Goal: Task Accomplishment & Management: Use online tool/utility

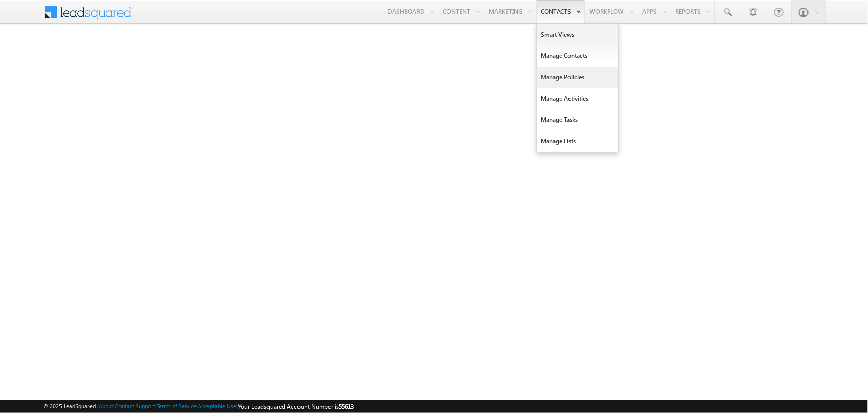
click at [562, 77] on link "Manage Policies" at bounding box center [577, 77] width 81 height 21
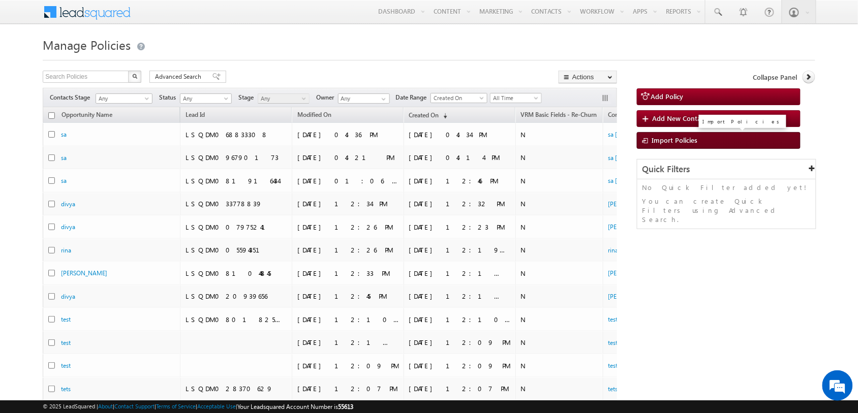
click at [687, 143] on span "Import Policies" at bounding box center [676, 140] width 46 height 9
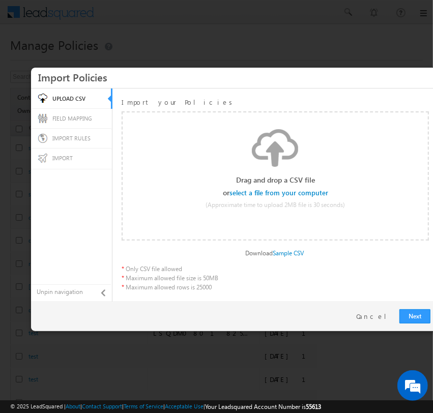
click at [273, 191] on input "file" at bounding box center [279, 192] width 97 height 7
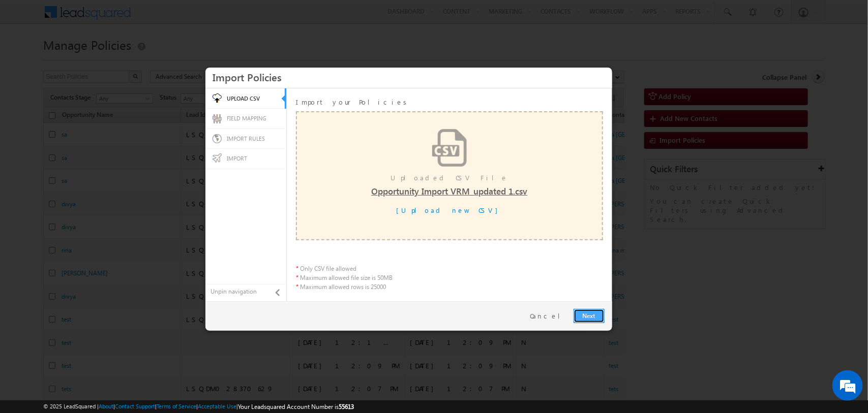
click at [594, 313] on link "Next" at bounding box center [589, 316] width 31 height 14
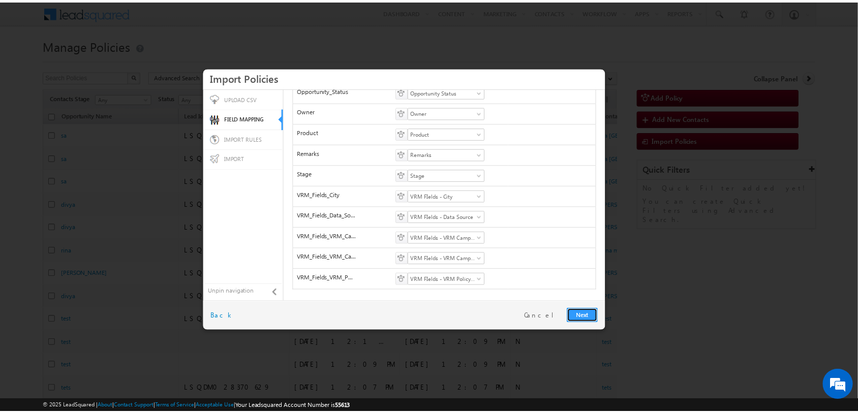
scroll to position [281, 0]
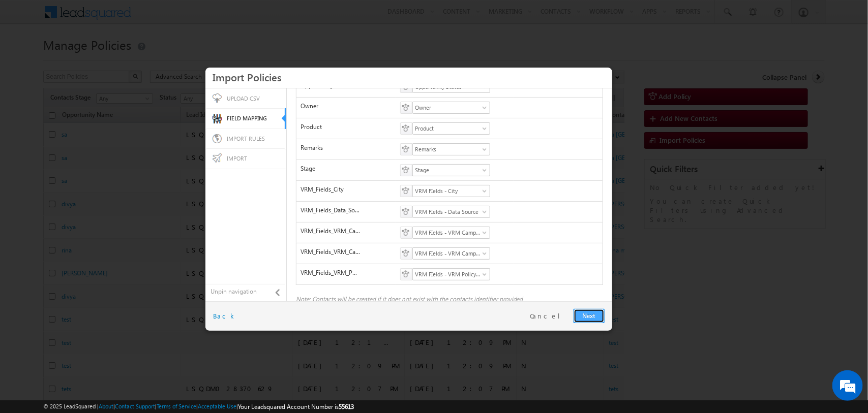
click at [590, 323] on link "Next" at bounding box center [589, 316] width 31 height 14
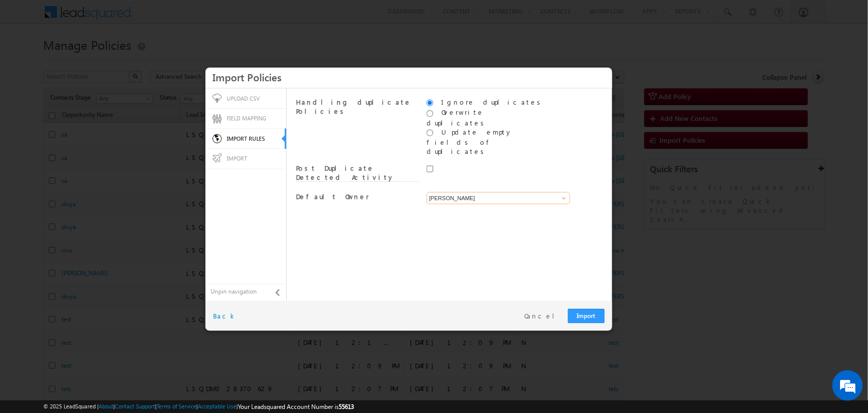
click at [540, 192] on input "[PERSON_NAME]" at bounding box center [498, 198] width 143 height 12
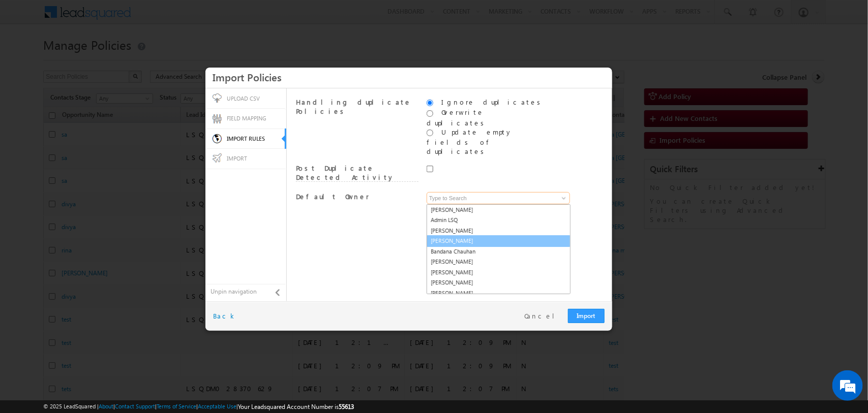
click at [546, 235] on link "Anjana B" at bounding box center [499, 241] width 144 height 12
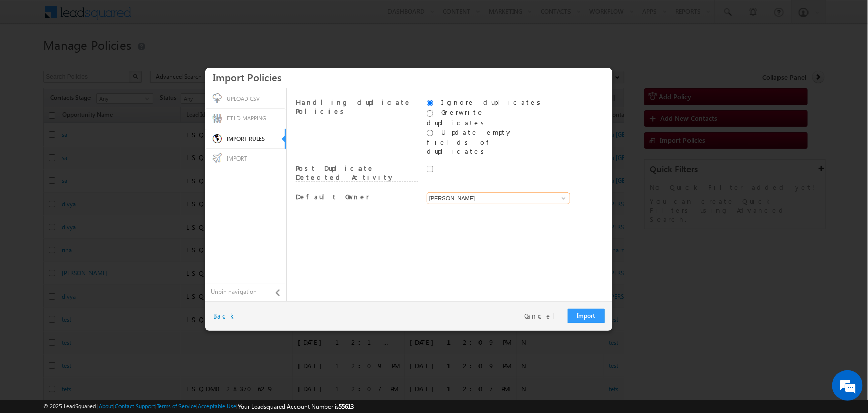
click at [516, 192] on input "Anjana B" at bounding box center [498, 198] width 143 height 12
type input "Anjana"
click at [518, 204] on link "System" at bounding box center [499, 210] width 144 height 12
click at [445, 204] on link "System" at bounding box center [499, 210] width 144 height 12
click at [481, 192] on input "syste" at bounding box center [498, 198] width 143 height 12
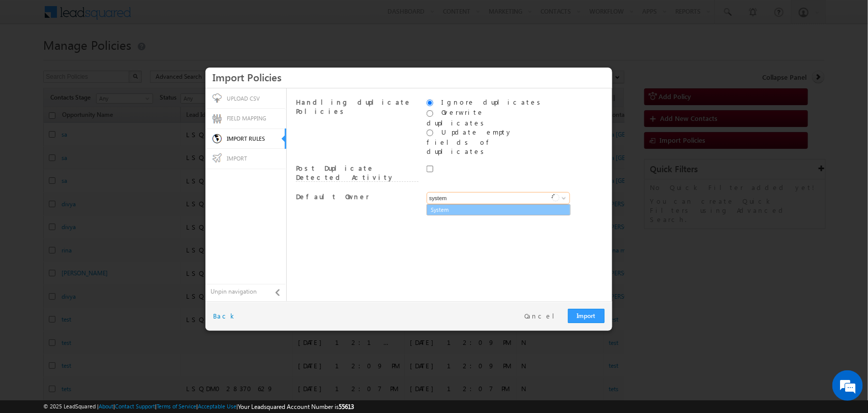
click at [501, 204] on link "System" at bounding box center [499, 210] width 144 height 12
type input "system"
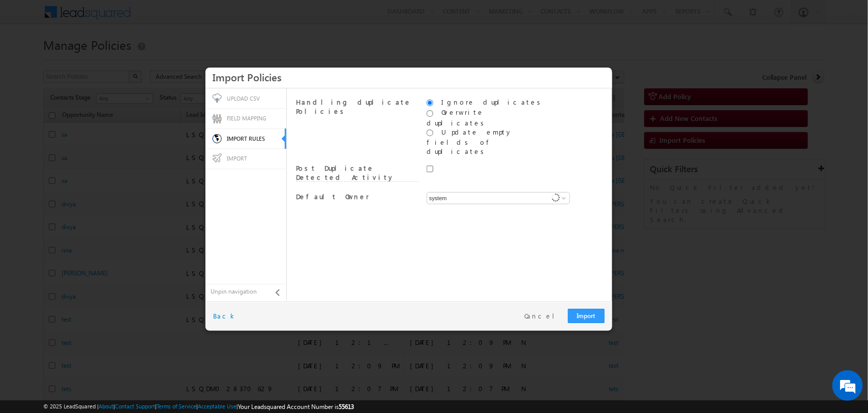
click at [454, 227] on div "Handling duplicate Policies Ignore duplicates Overwrite duplicates Update empty…" at bounding box center [449, 195] width 317 height 204
click at [583, 316] on link "Import" at bounding box center [586, 316] width 37 height 14
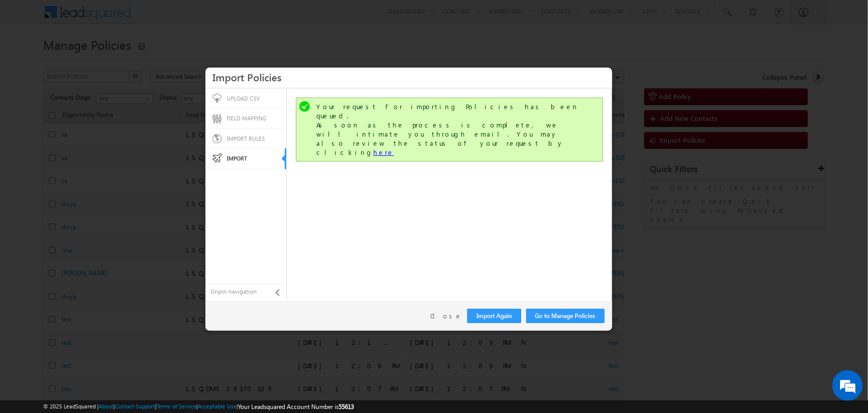
click at [394, 148] on link "here" at bounding box center [383, 152] width 21 height 9
click at [453, 319] on link "Close" at bounding box center [446, 316] width 32 height 9
